Goal: Register for event/course

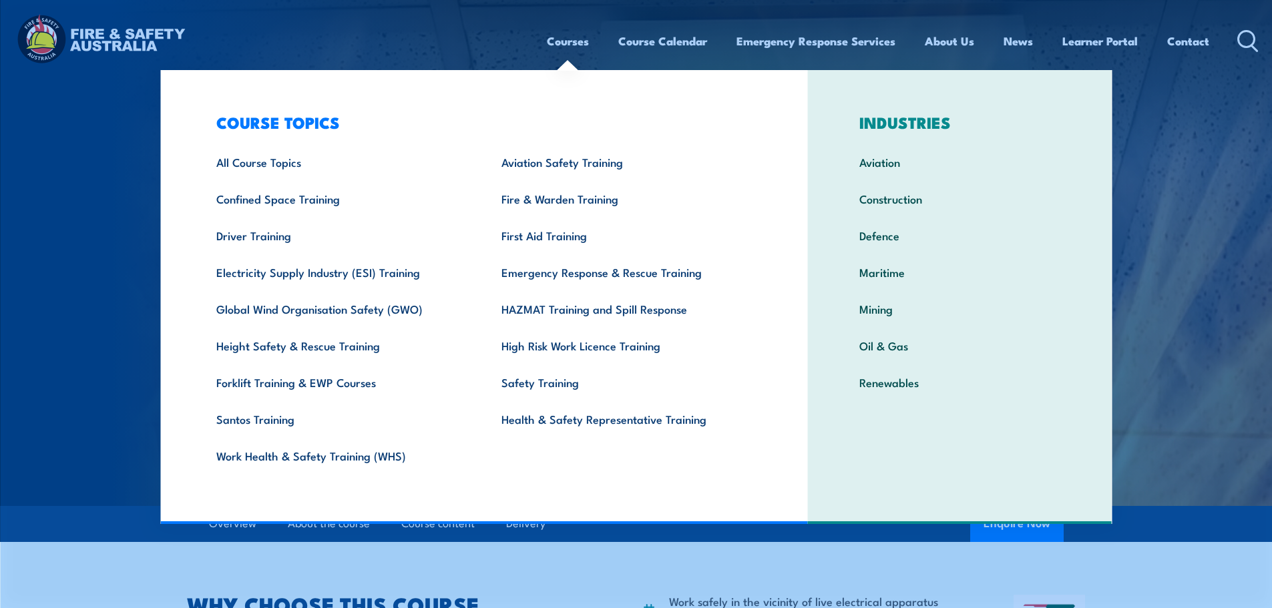
click at [568, 44] on link "Courses" at bounding box center [568, 40] width 42 height 35
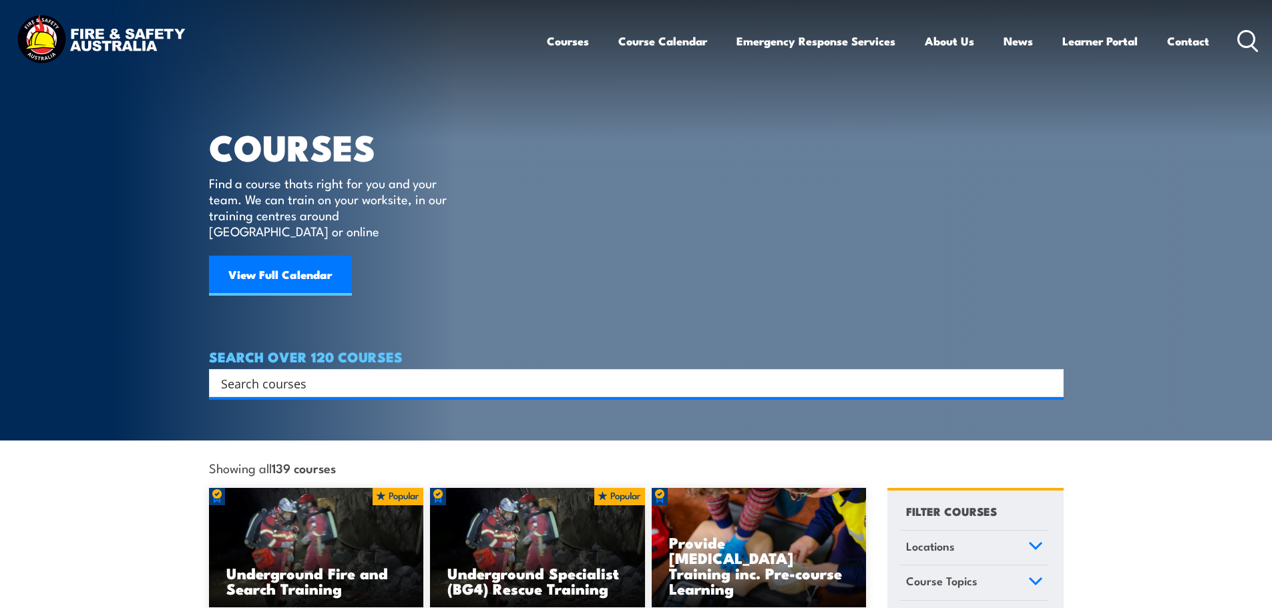
click at [291, 373] on input "Search input" at bounding box center [627, 383] width 813 height 20
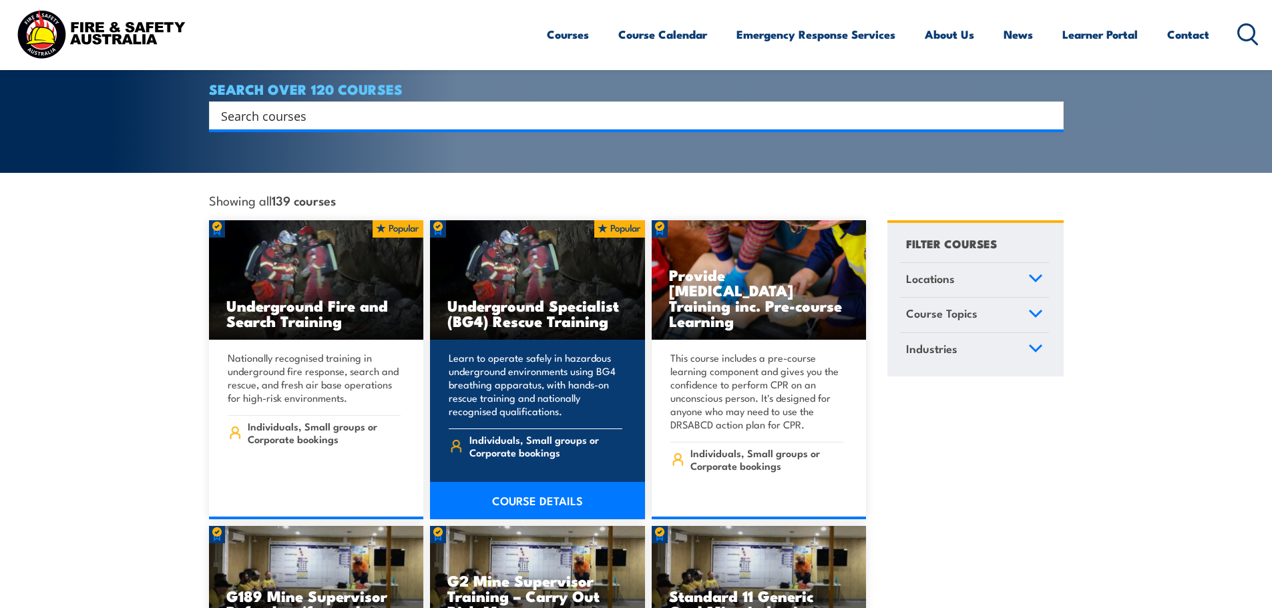
scroll to position [267, 0]
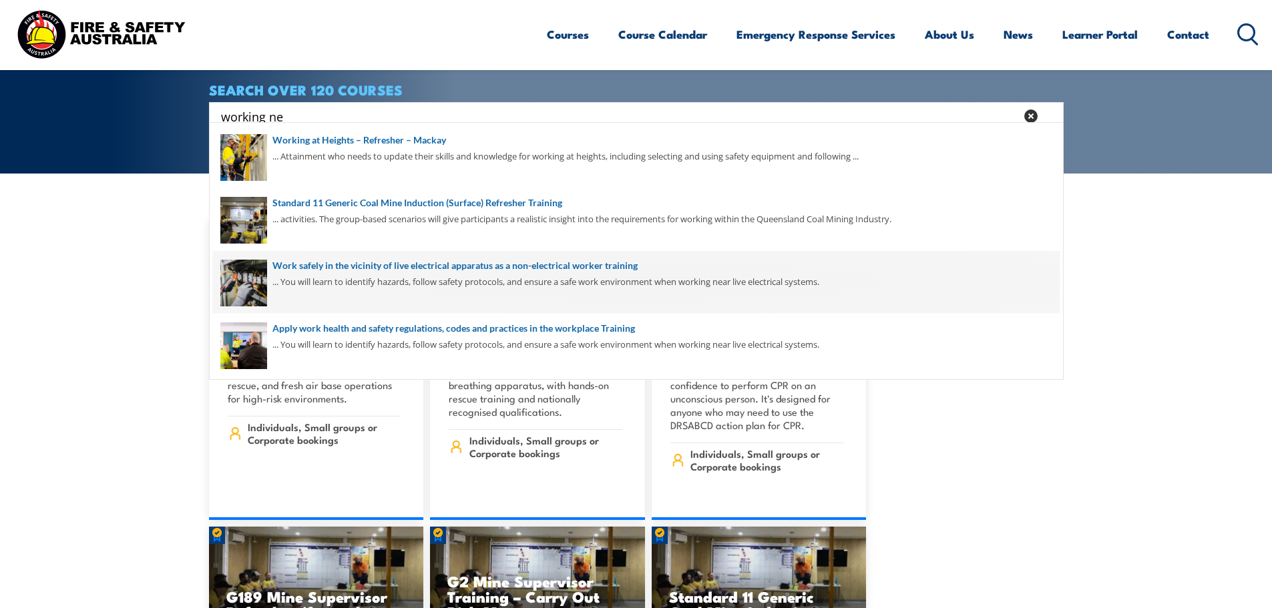
type input "working ne"
click at [395, 270] on span at bounding box center [636, 282] width 846 height 63
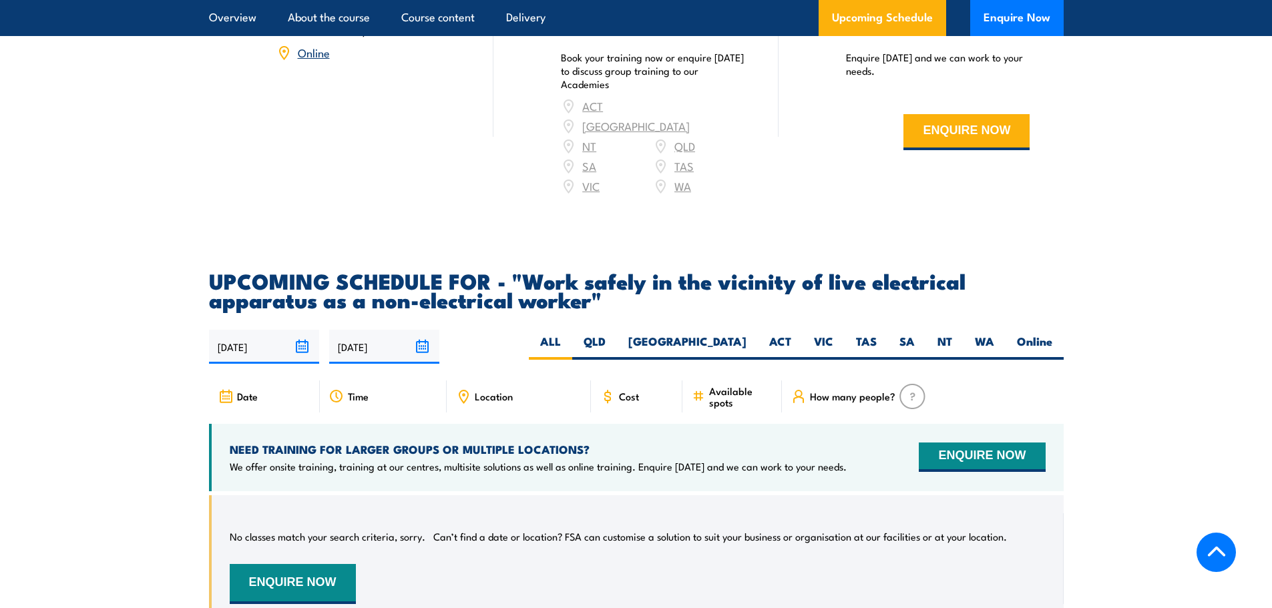
scroll to position [2069, 0]
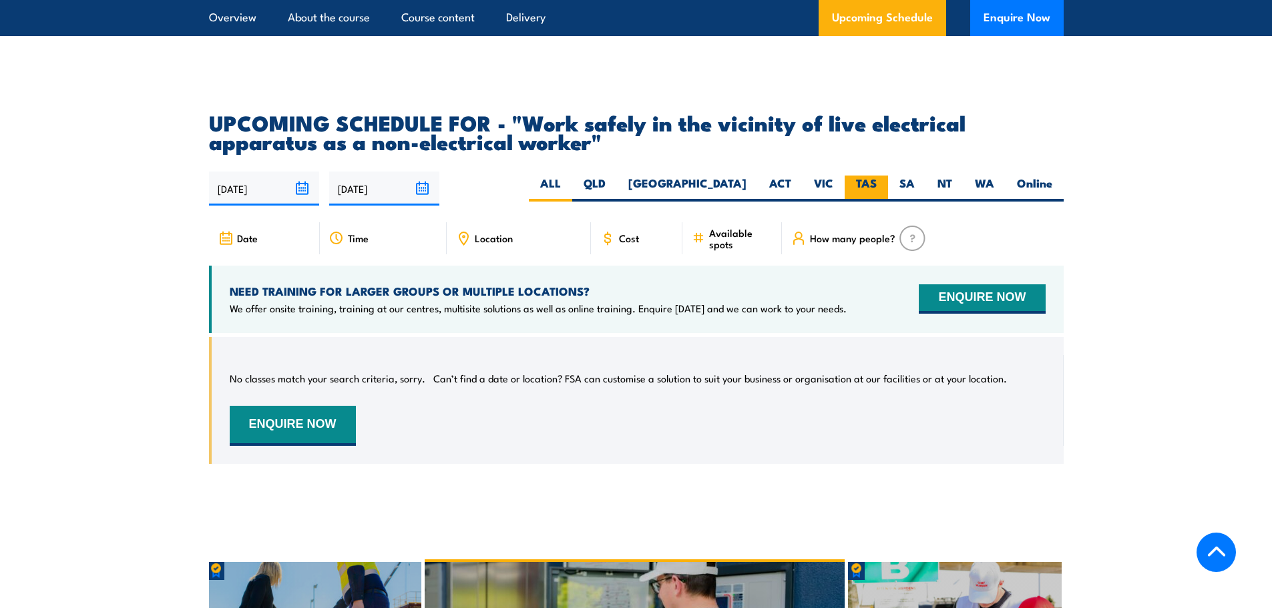
click at [862, 183] on label "TAS" at bounding box center [865, 189] width 43 height 26
click at [876, 183] on input "TAS" at bounding box center [880, 180] width 9 height 9
radio input "true"
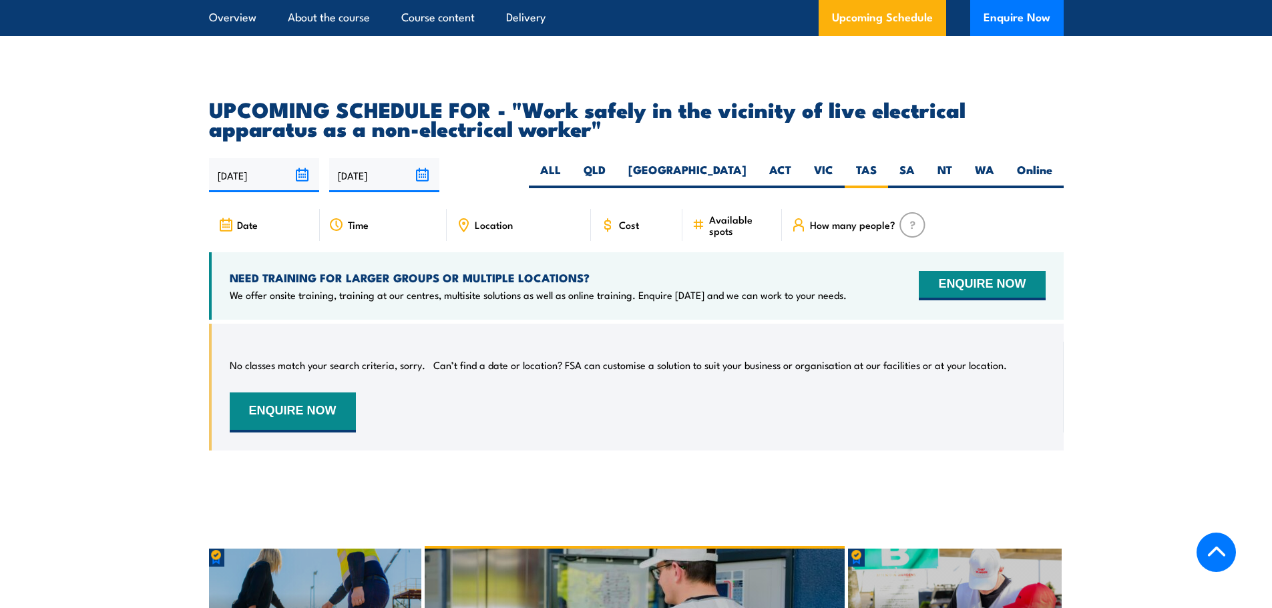
scroll to position [2044, 0]
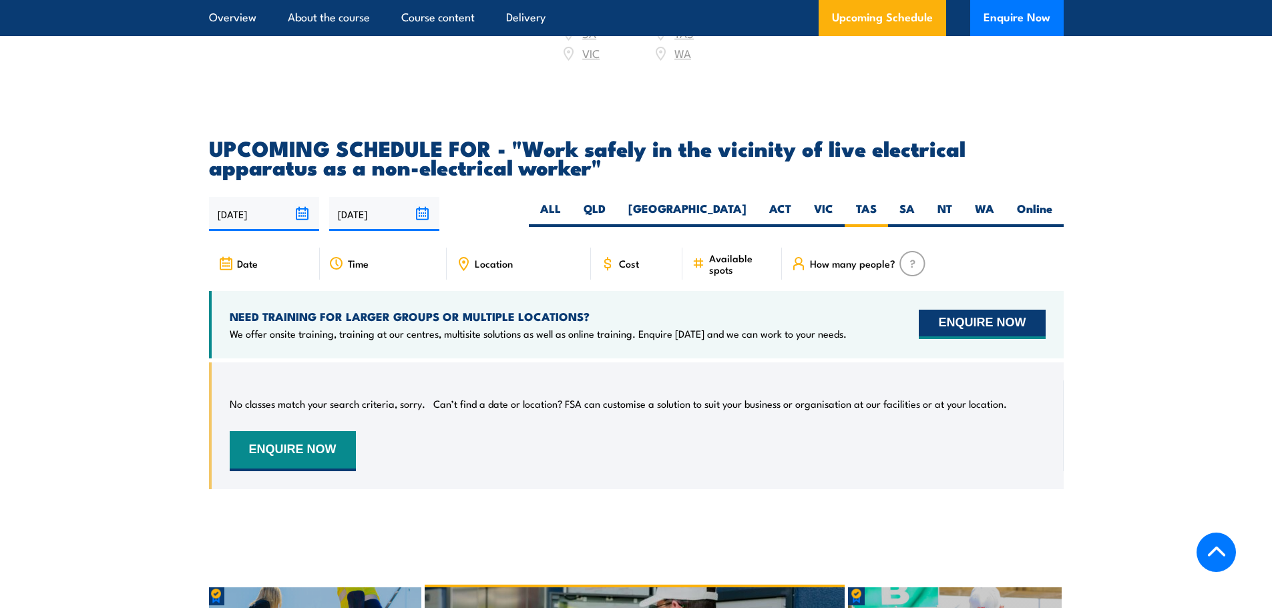
click at [987, 318] on button "ENQUIRE NOW" at bounding box center [982, 324] width 126 height 29
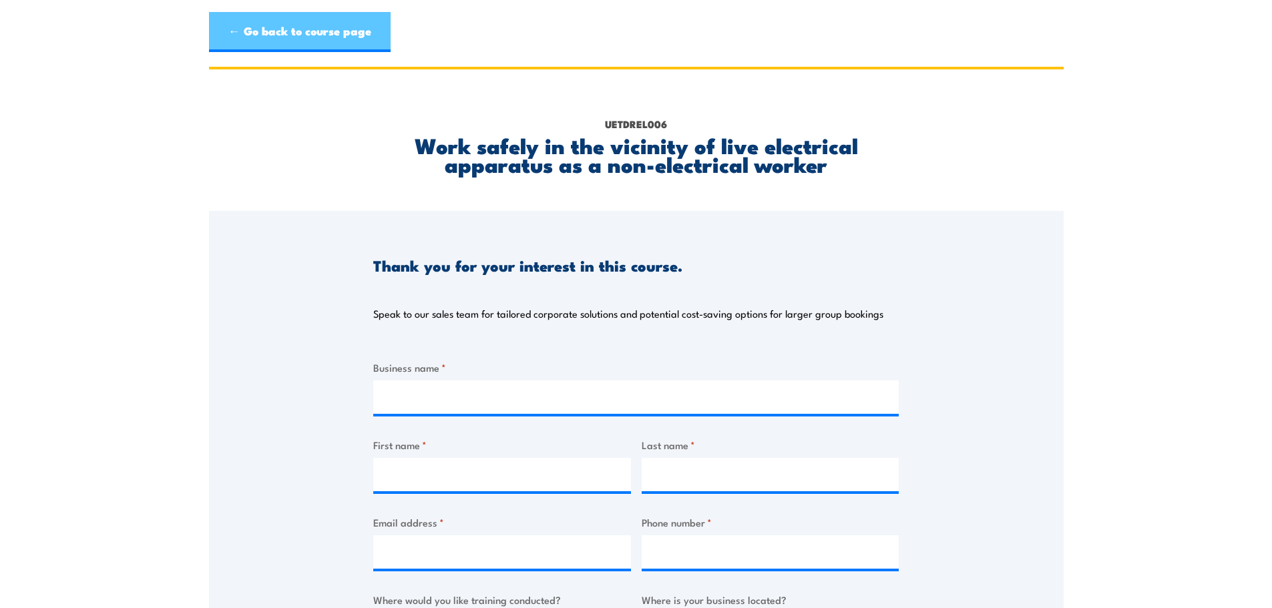
click at [228, 39] on link "← Go back to course page" at bounding box center [300, 32] width 182 height 40
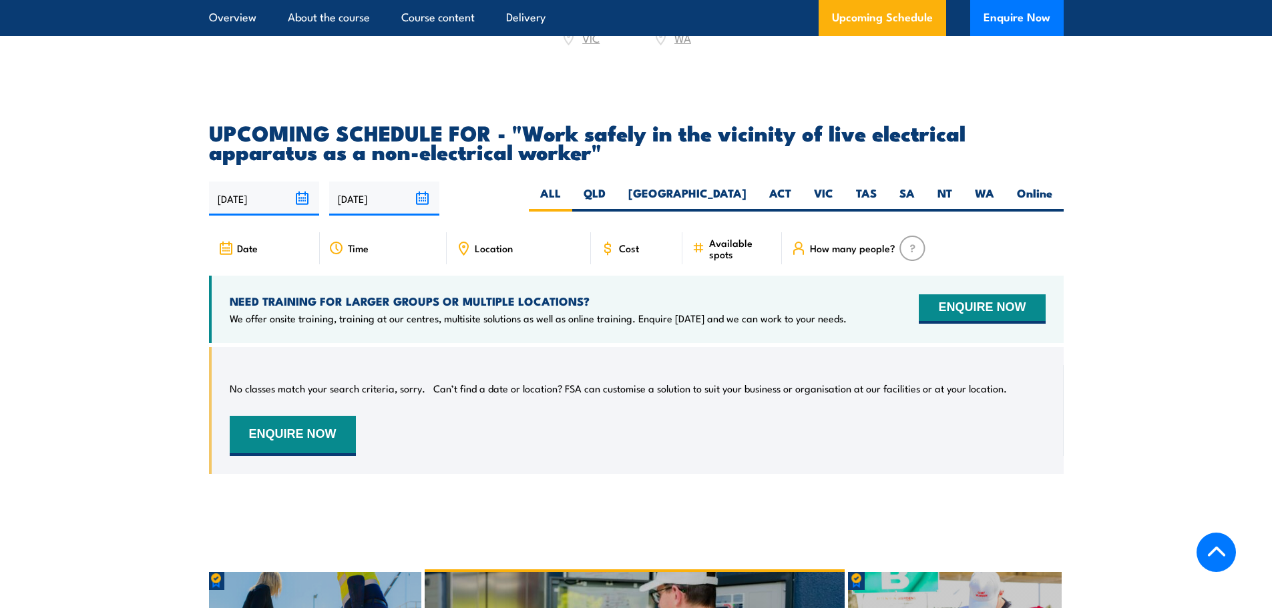
scroll to position [2178, 0]
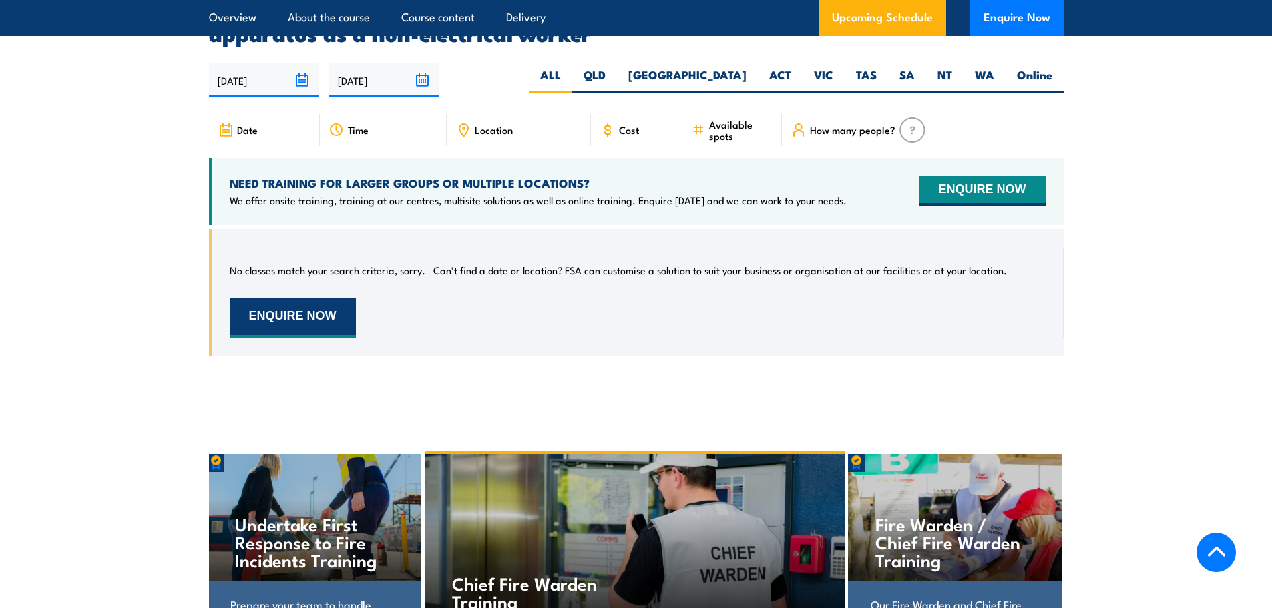
click at [256, 315] on button "ENQUIRE NOW" at bounding box center [293, 318] width 126 height 40
